Goal: Task Accomplishment & Management: Complete application form

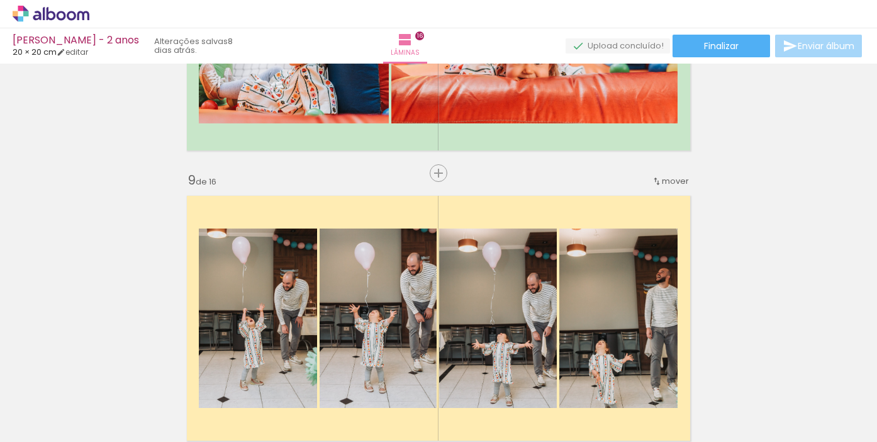
scroll to position [2129, 0]
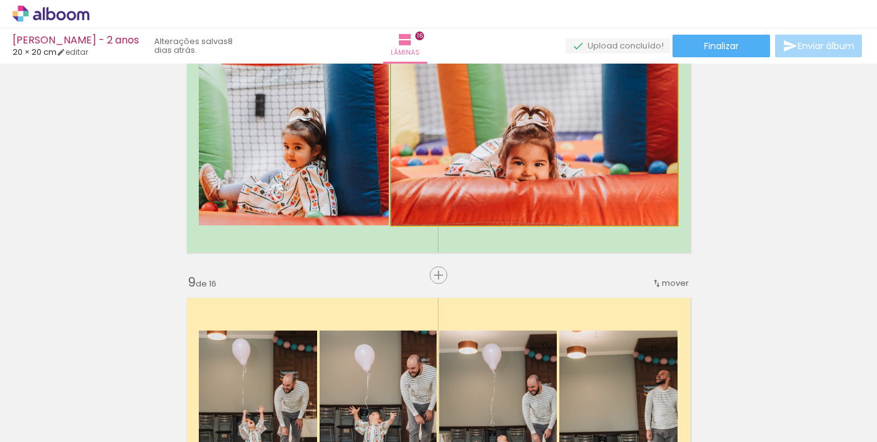
click at [572, 170] on quentale-photo at bounding box center [534, 129] width 286 height 191
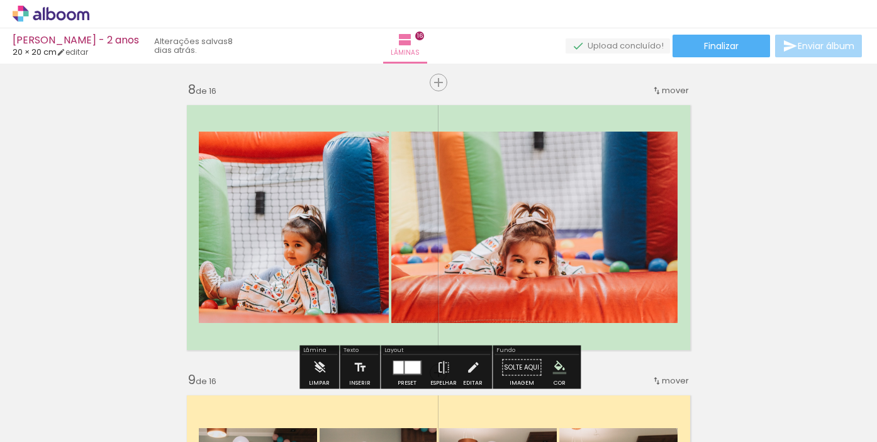
scroll to position [2030, 0]
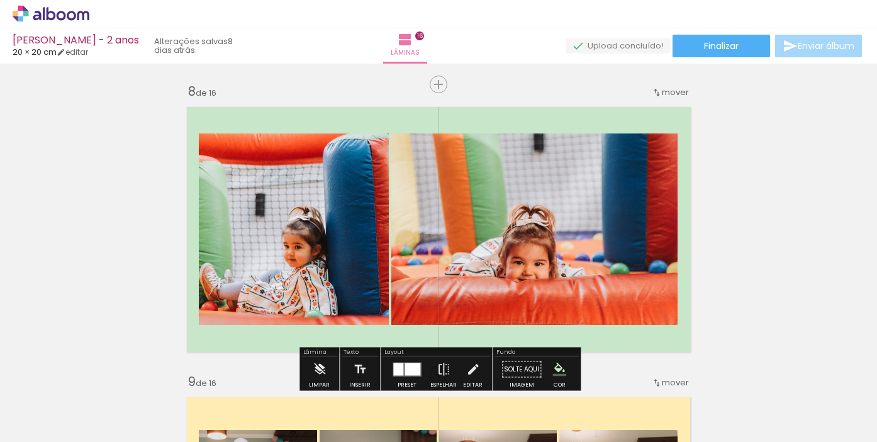
click at [533, 231] on quentale-photo at bounding box center [534, 228] width 286 height 191
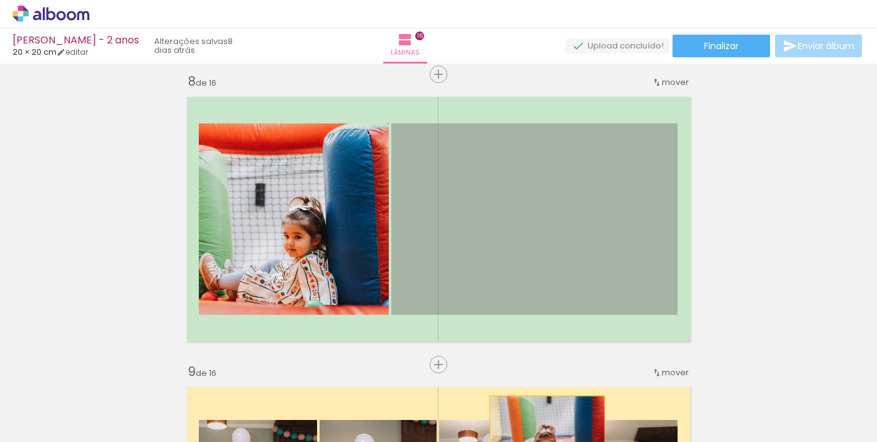
scroll to position [2043, 0]
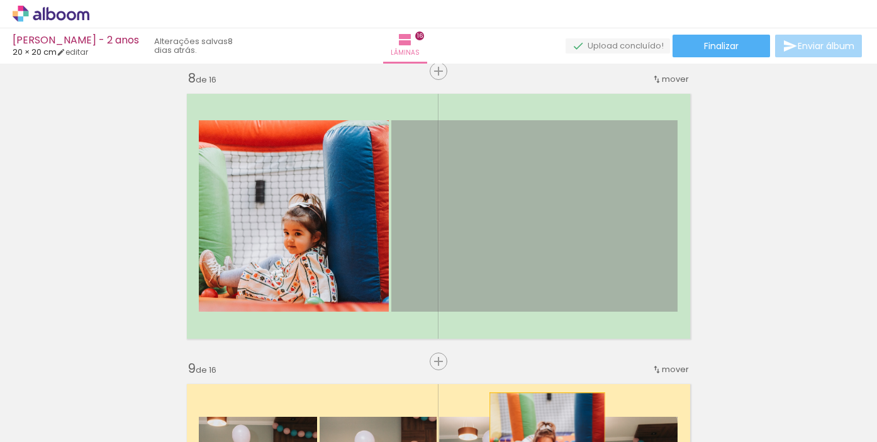
drag, startPoint x: 590, startPoint y: 269, endPoint x: 553, endPoint y: 417, distance: 153.0
click at [553, 417] on quentale-workspace at bounding box center [438, 221] width 877 height 442
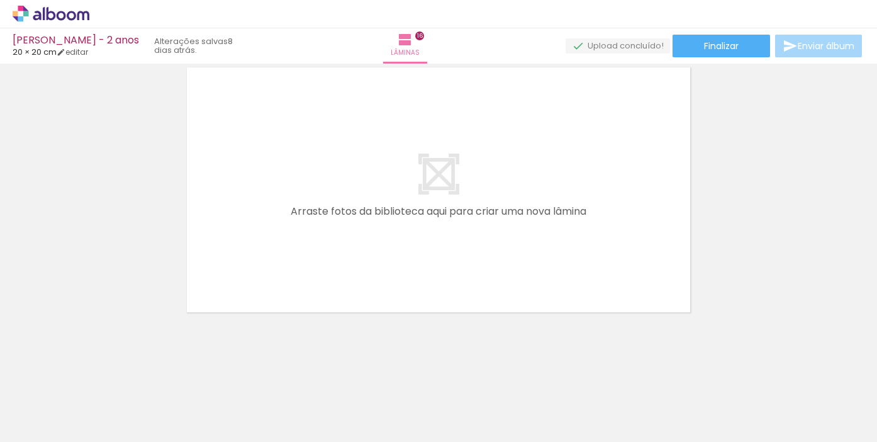
scroll to position [0, 1965]
click at [53, 425] on span "Adicionar Fotos" at bounding box center [45, 425] width 38 height 14
click at [0, 0] on input "file" at bounding box center [0, 0] width 0 height 0
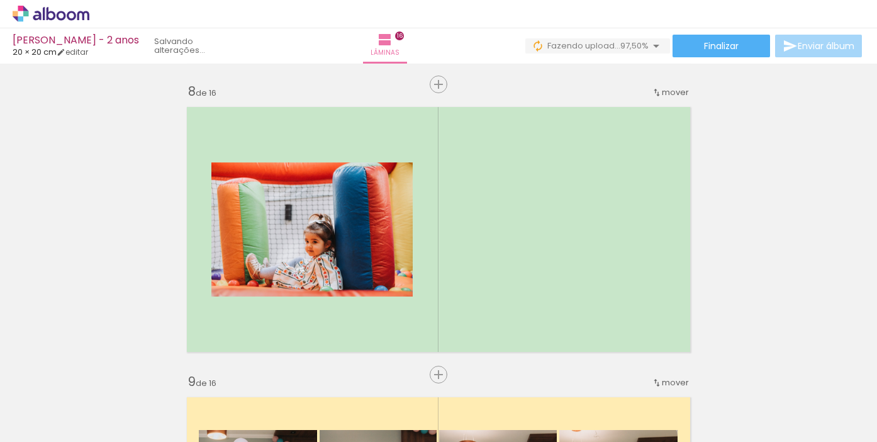
scroll to position [2031, 0]
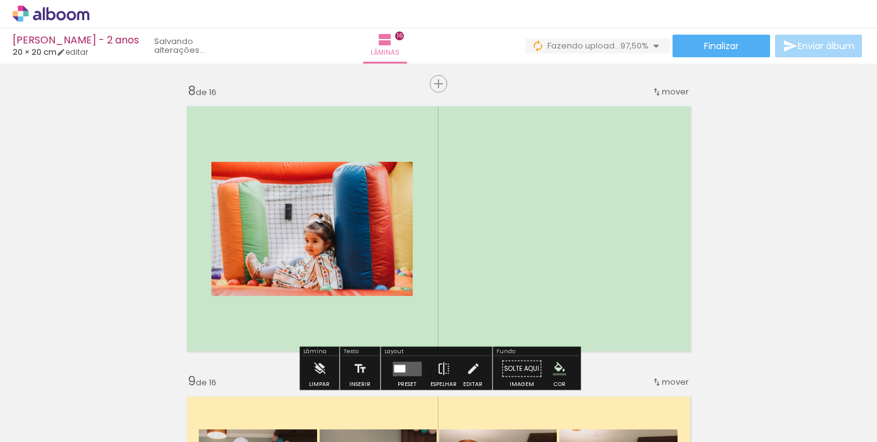
click at [869, 426] on quentale-thumb at bounding box center [838, 399] width 70 height 72
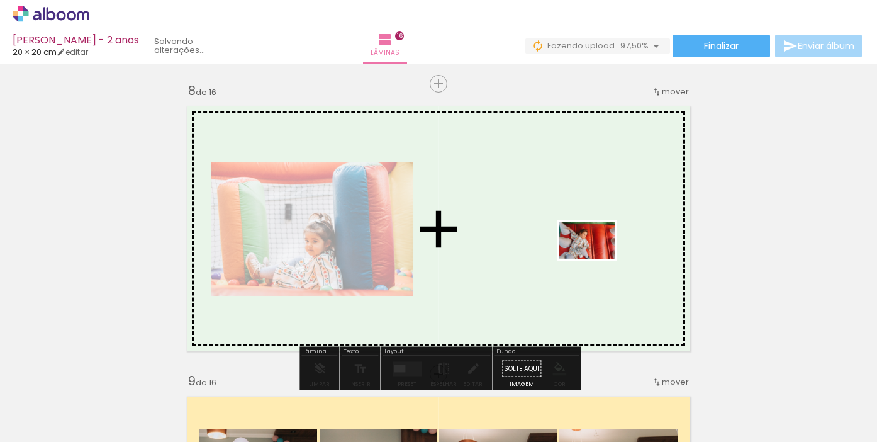
drag, startPoint x: 866, startPoint y: 407, endPoint x: 596, endPoint y: 259, distance: 307.1
click at [596, 259] on quentale-workspace at bounding box center [438, 221] width 877 height 442
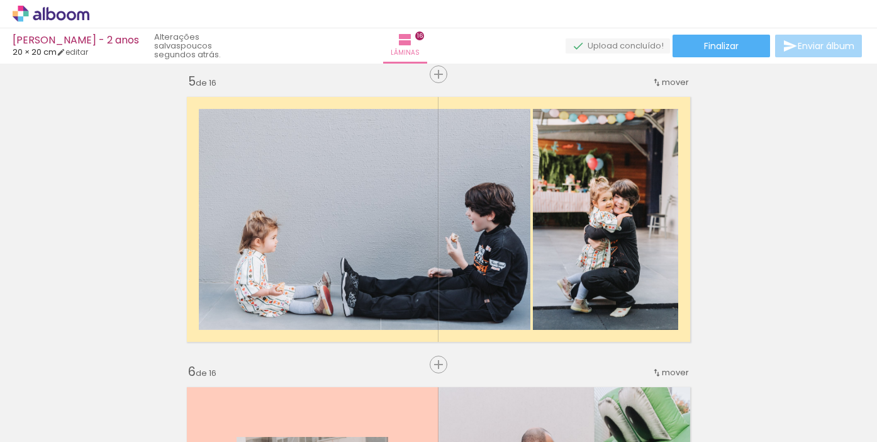
scroll to position [1198, 0]
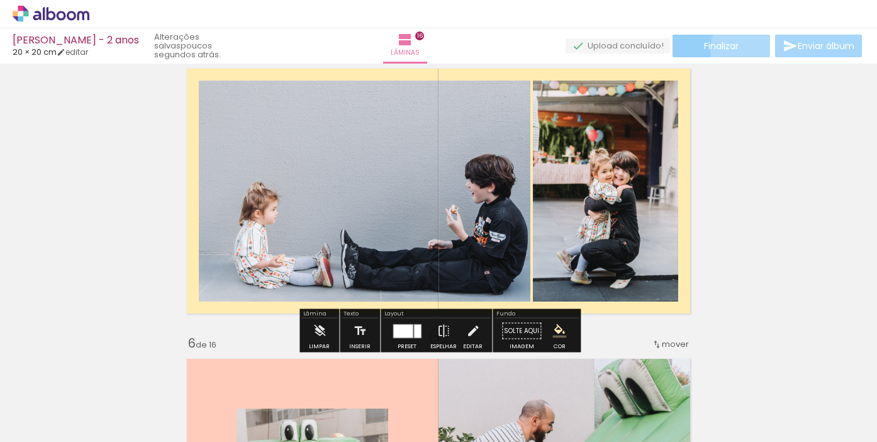
click at [748, 50] on paper-button "Finalizar" at bounding box center [721, 46] width 98 height 23
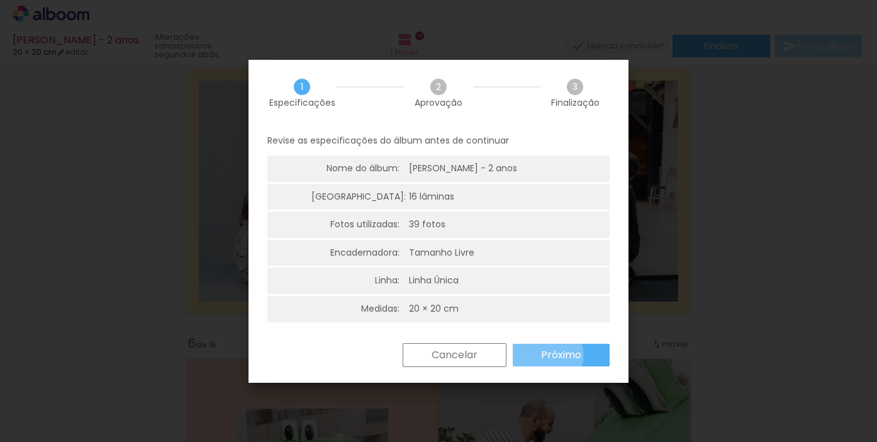
click at [0, 0] on slot "Próximo" at bounding box center [0, 0] width 0 height 0
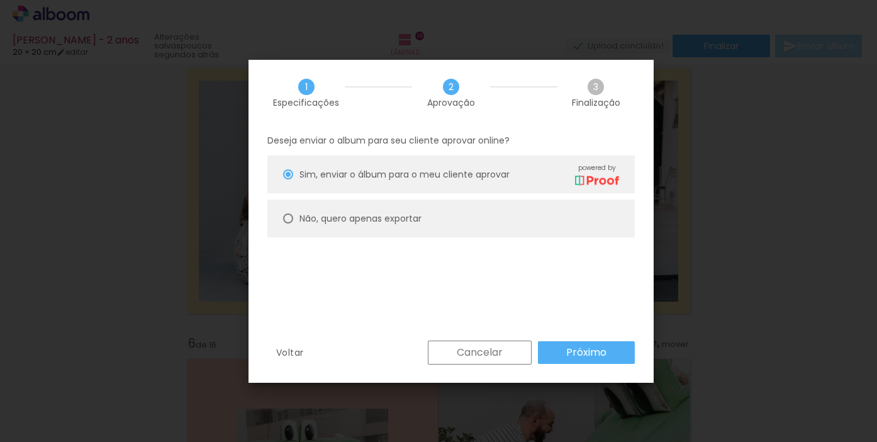
click at [443, 216] on paper-radio-button "Não, quero apenas exportar" at bounding box center [450, 218] width 367 height 38
type paper-radio-button "on"
click at [0, 0] on slot "Próximo" at bounding box center [0, 0] width 0 height 0
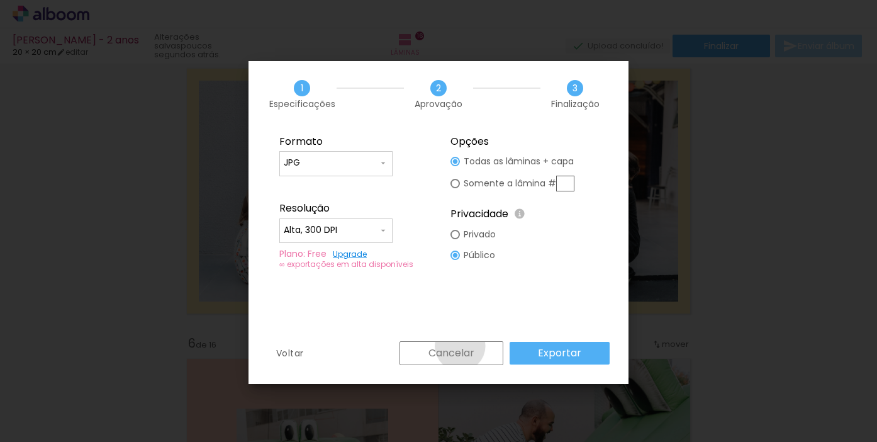
click at [0, 0] on slot "Cancelar" at bounding box center [0, 0] width 0 height 0
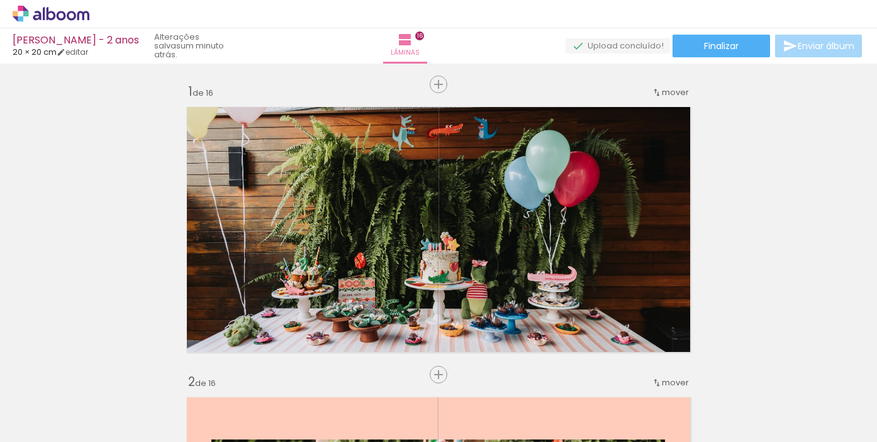
scroll to position [0, 0]
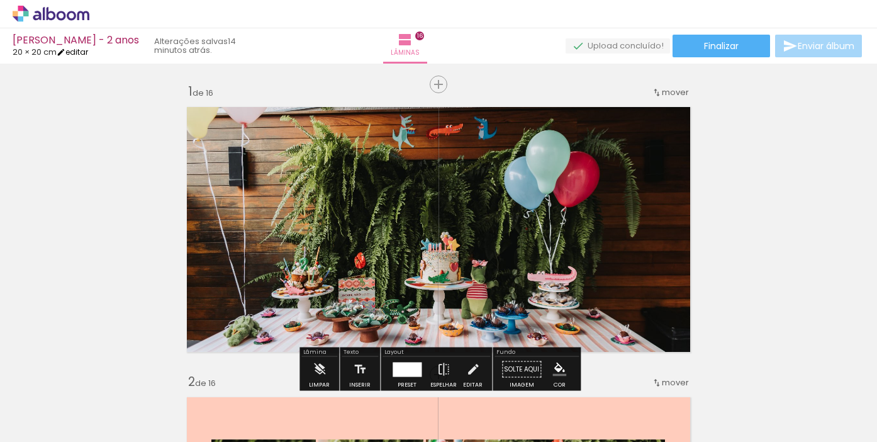
click at [85, 50] on link "editar" at bounding box center [72, 52] width 31 height 11
type input "20"
type input "40"
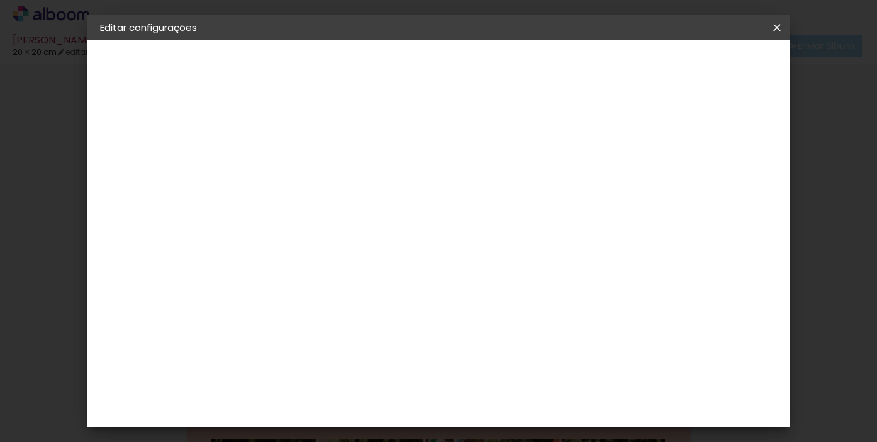
click at [0, 0] on slot "lâminas" at bounding box center [0, 0] width 0 height 0
click at [150, 248] on div "3. Revisão" at bounding box center [169, 247] width 138 height 15
click at [774, 28] on iron-icon at bounding box center [776, 27] width 15 height 13
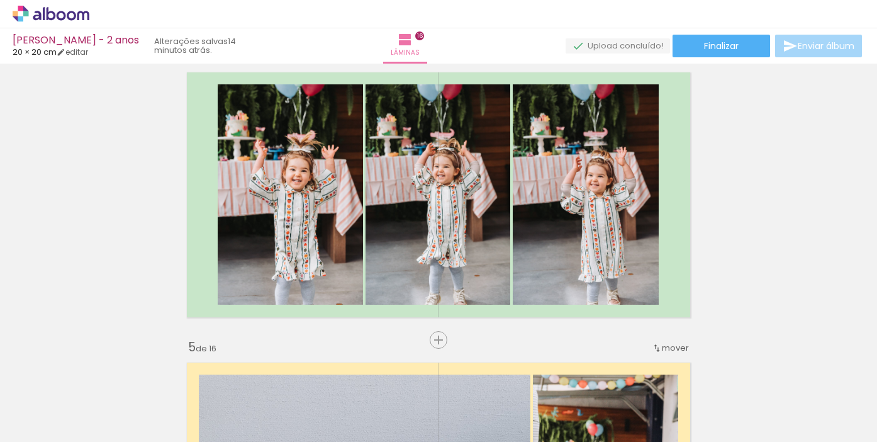
scroll to position [983, 0]
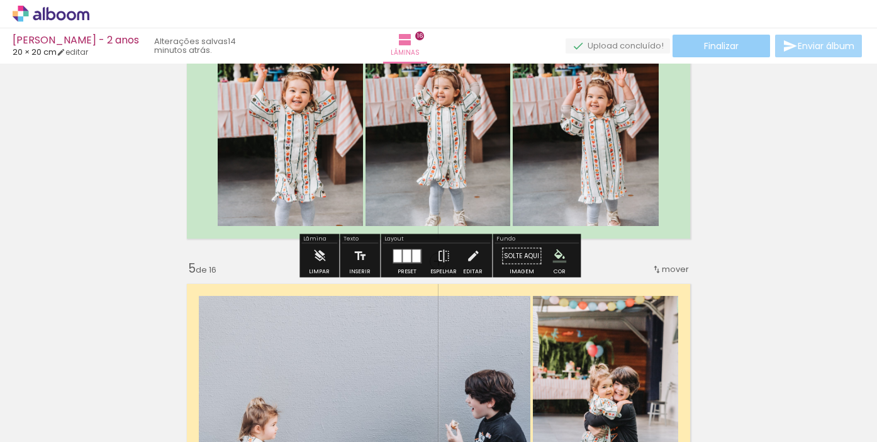
click at [732, 47] on span "Finalizar" at bounding box center [721, 46] width 35 height 9
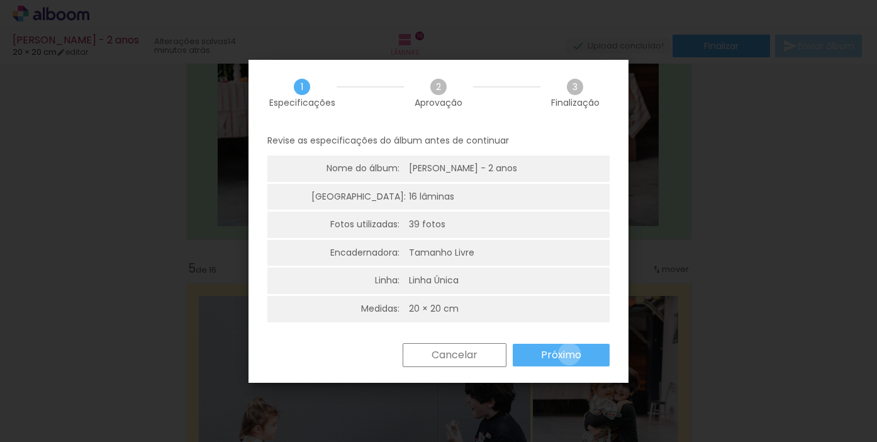
click at [0, 0] on slot "Próximo" at bounding box center [0, 0] width 0 height 0
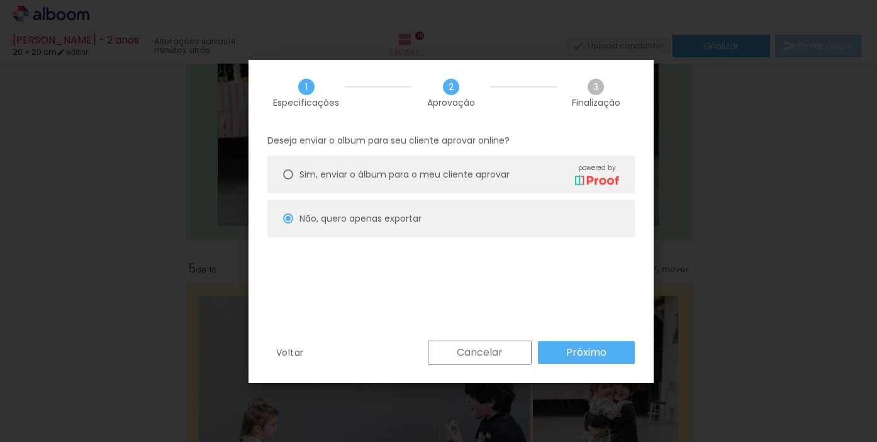
click at [488, 181] on div "Sim, enviar o álbum para o meu cliente aprovar powered by" at bounding box center [459, 174] width 320 height 22
type paper-radio-button "on"
click at [0, 0] on slot "Próximo" at bounding box center [0, 0] width 0 height 0
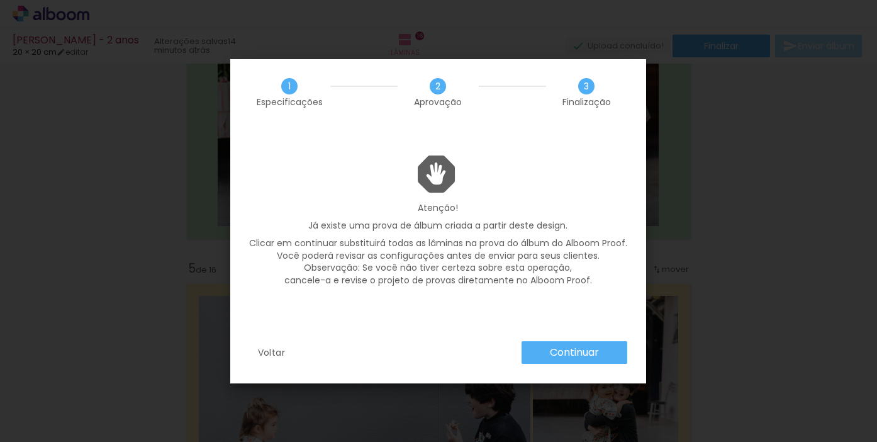
click at [0, 0] on slot "Continuar" at bounding box center [0, 0] width 0 height 0
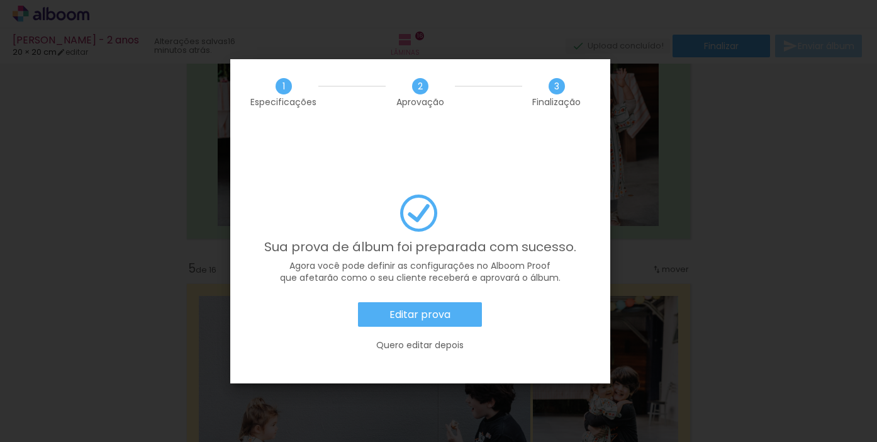
click at [0, 0] on slot "Editar prova" at bounding box center [0, 0] width 0 height 0
